Goal: Entertainment & Leisure: Consume media (video, audio)

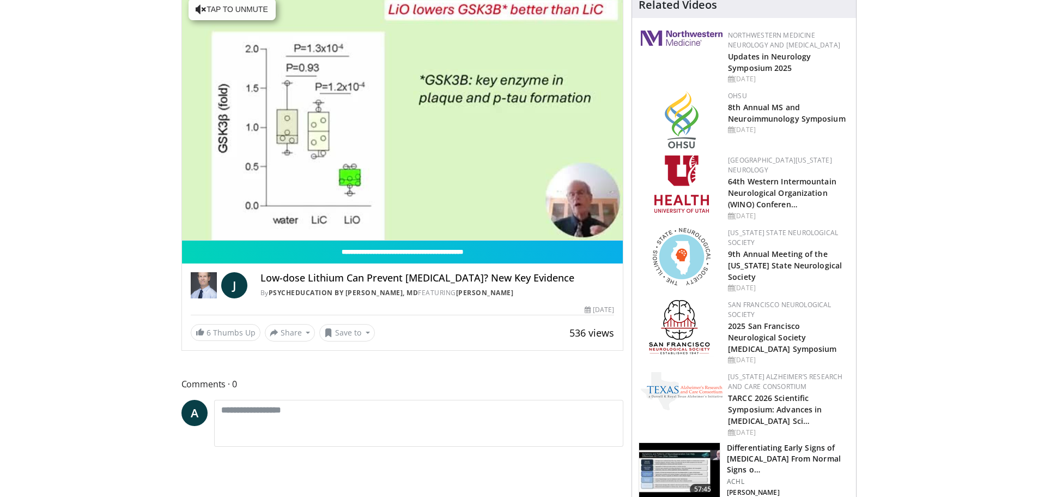
scroll to position [109, 0]
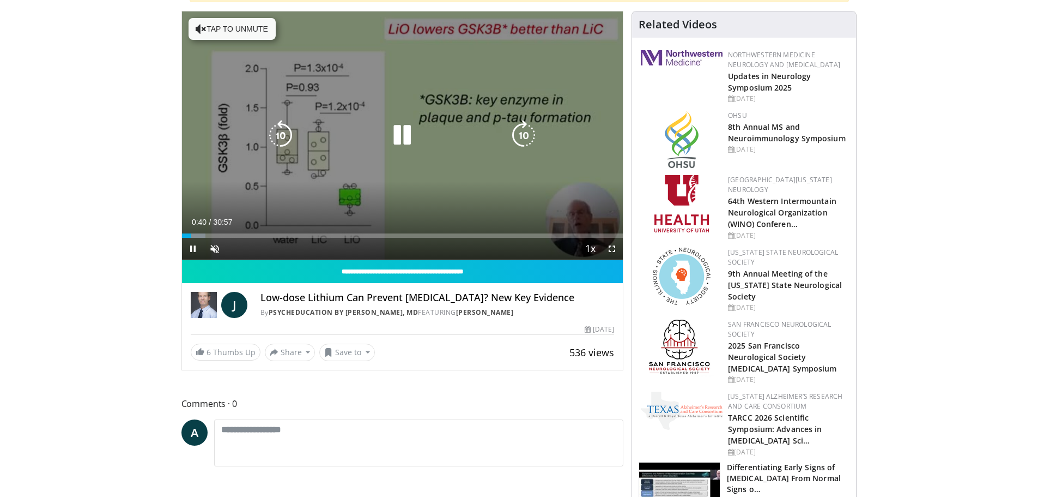
click at [207, 27] on button "Tap to unmute" at bounding box center [232, 29] width 87 height 22
